Goal: Information Seeking & Learning: Find specific fact

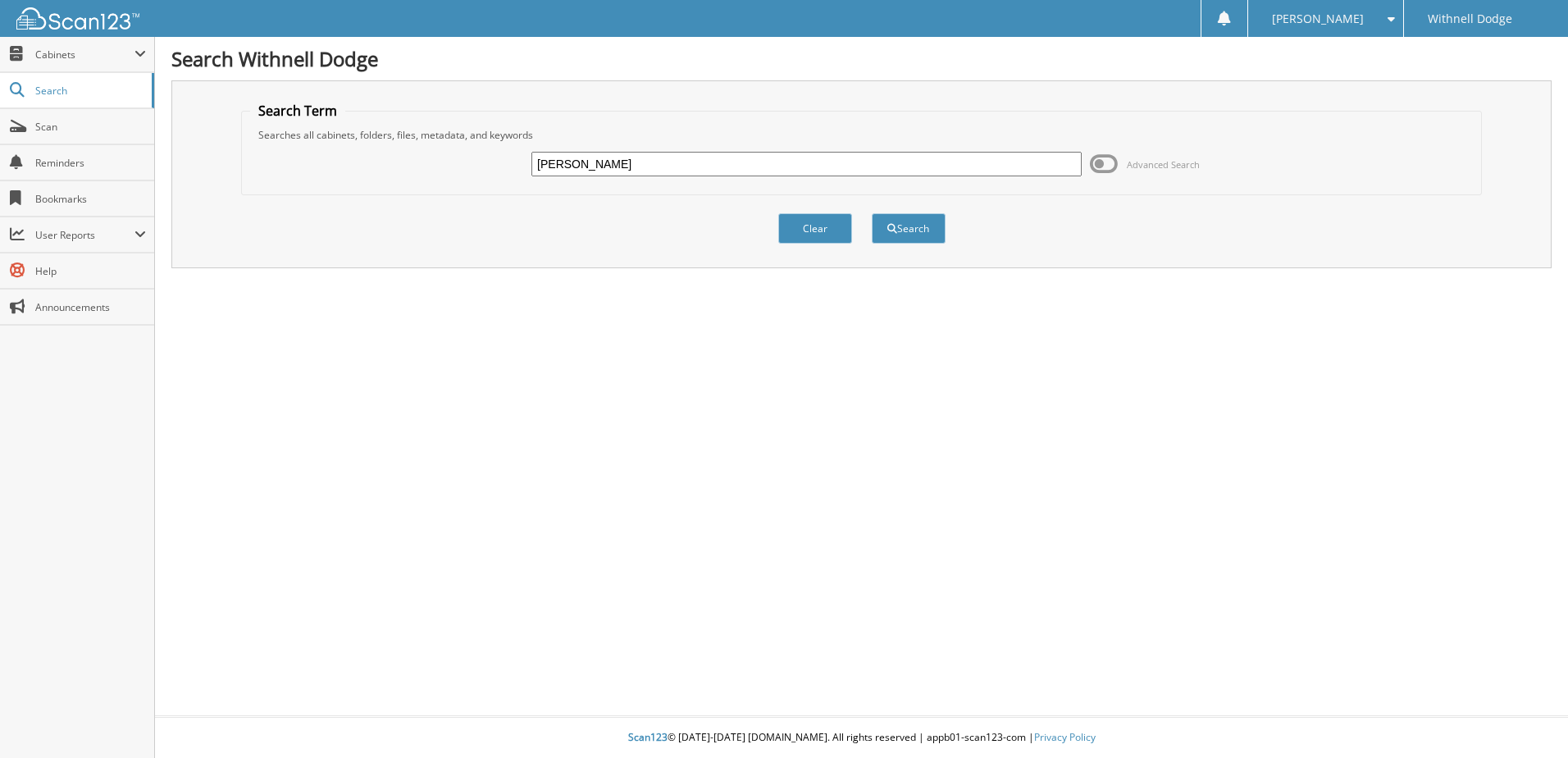
drag, startPoint x: 607, startPoint y: 157, endPoint x: 482, endPoint y: 169, distance: 125.6
click at [482, 169] on div "MCNARY Advanced Search" at bounding box center [862, 163] width 1223 height 45
type input "H4896"
click at [872, 213] on button "Search" at bounding box center [908, 228] width 74 height 31
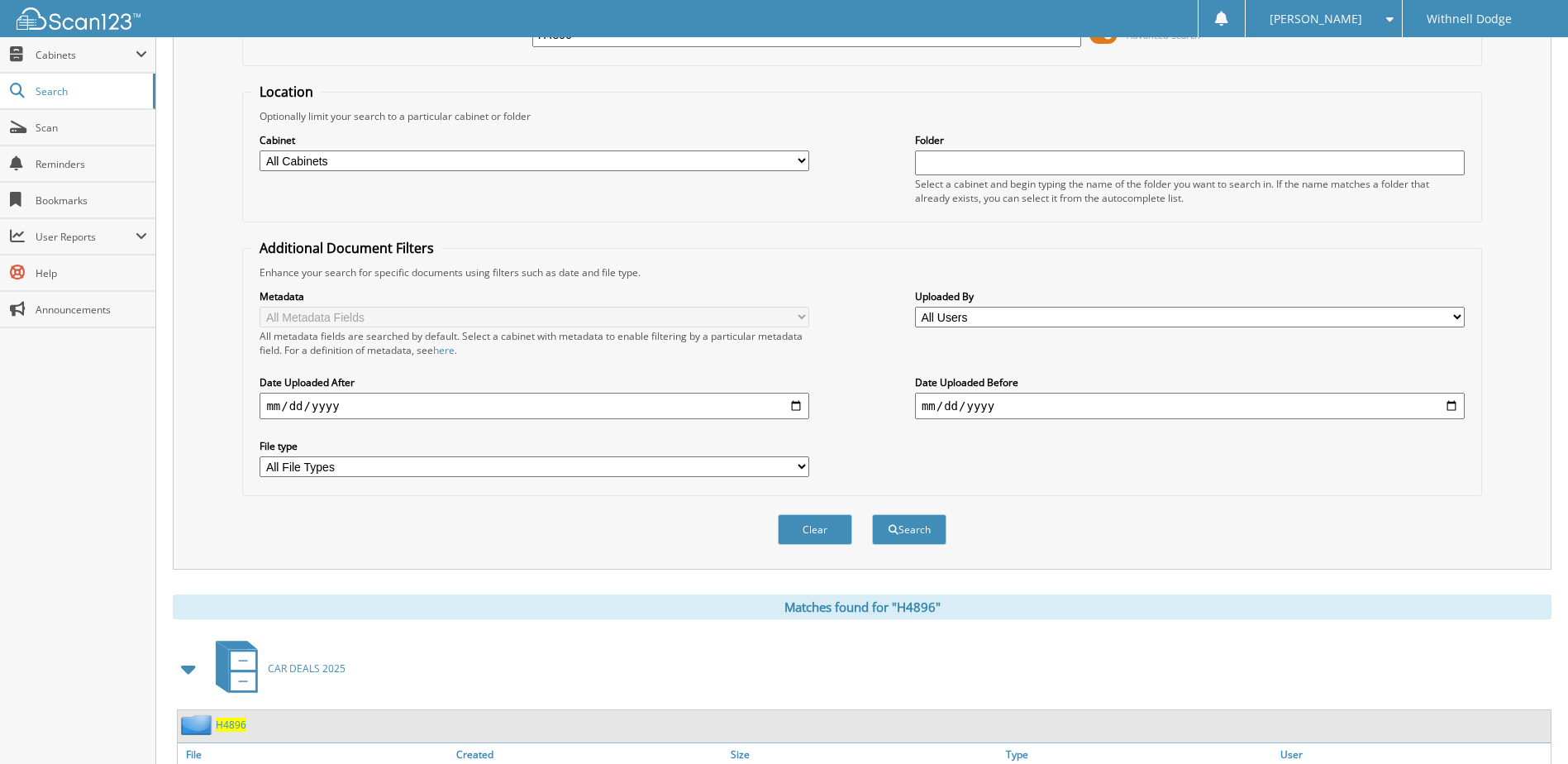
scroll to position [384, 0]
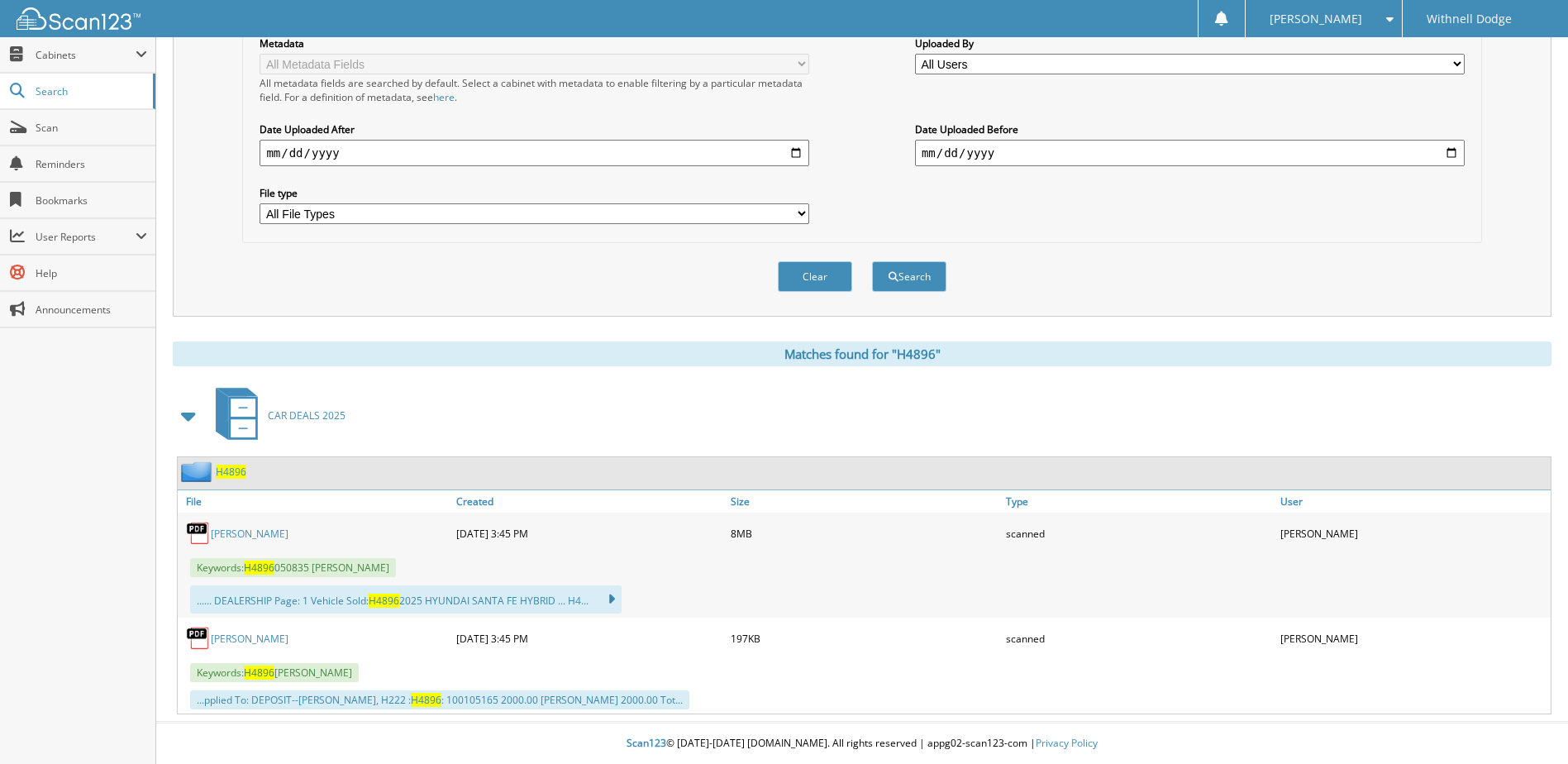
click at [275, 523] on div "[PERSON_NAME]" at bounding box center [314, 533] width 274 height 33
click at [266, 532] on link "[PERSON_NAME]" at bounding box center [250, 533] width 78 height 14
click at [233, 534] on link "[PERSON_NAME]" at bounding box center [250, 533] width 78 height 14
